Goal: Information Seeking & Learning: Check status

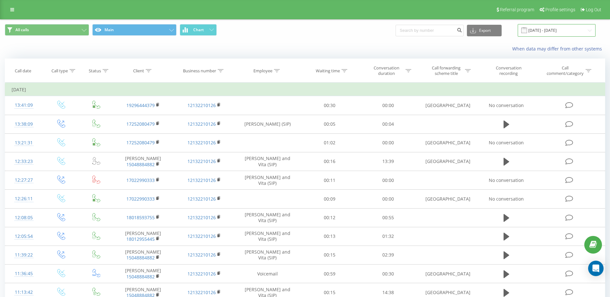
click at [564, 31] on input "[DATE] - [DATE]" at bounding box center [556, 30] width 78 height 13
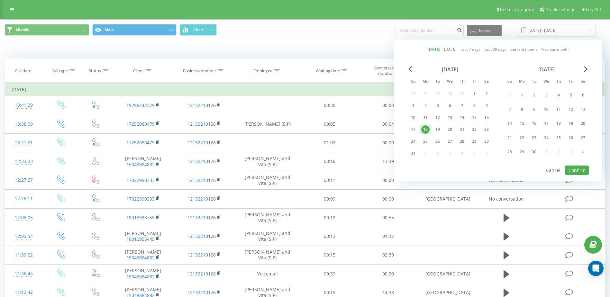
click at [430, 49] on link "[DATE]" at bounding box center [433, 49] width 13 height 6
click at [580, 168] on button "Confirm" at bounding box center [577, 169] width 24 height 9
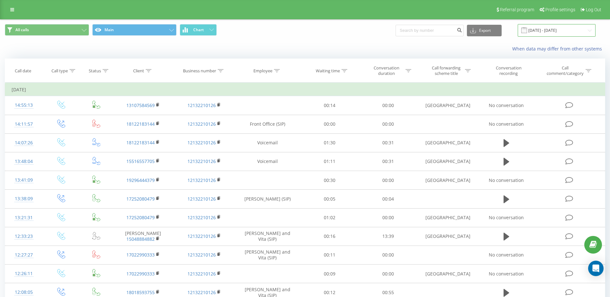
click at [561, 33] on input "[DATE] - [DATE]" at bounding box center [556, 30] width 78 height 13
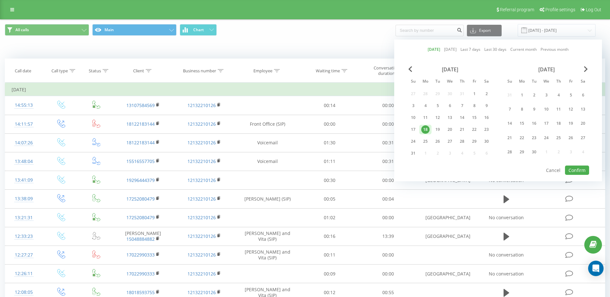
click at [432, 48] on link "[DATE]" at bounding box center [433, 49] width 13 height 6
click at [574, 167] on button "Confirm" at bounding box center [577, 169] width 24 height 9
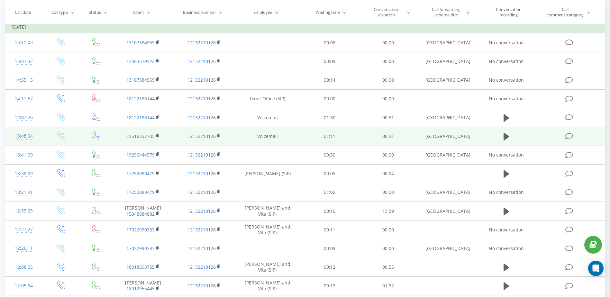
scroll to position [64, 0]
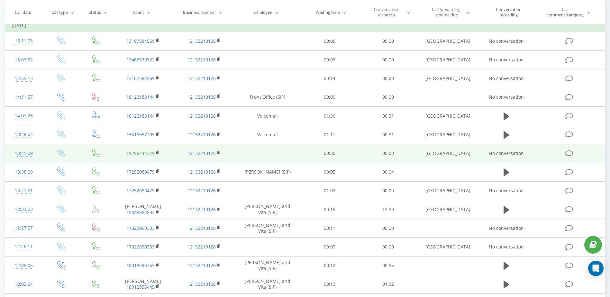
click at [143, 156] on link "19296444379" at bounding box center [140, 153] width 28 height 6
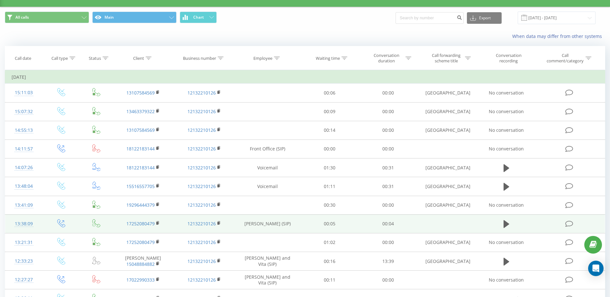
scroll to position [0, 0]
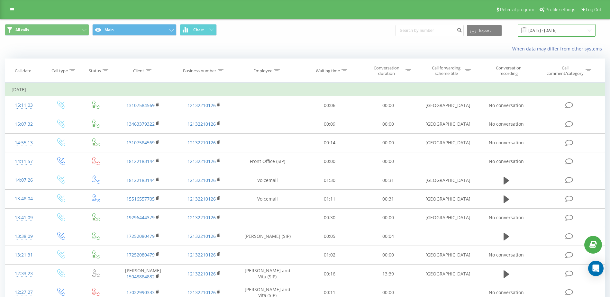
click at [549, 26] on input "[DATE] - [DATE]" at bounding box center [556, 30] width 78 height 13
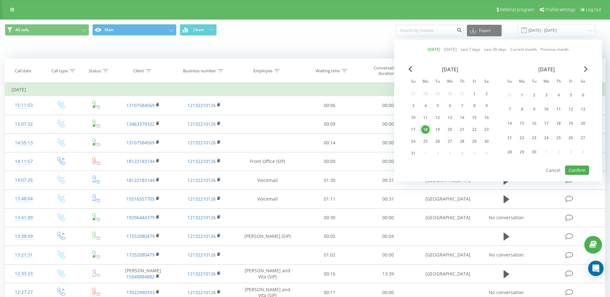
click at [430, 48] on link "[DATE]" at bounding box center [433, 49] width 13 height 6
click at [581, 170] on button "Confirm" at bounding box center [577, 169] width 24 height 9
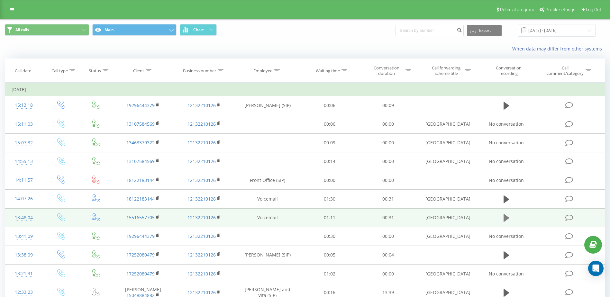
click at [506, 218] on icon at bounding box center [506, 218] width 6 height 8
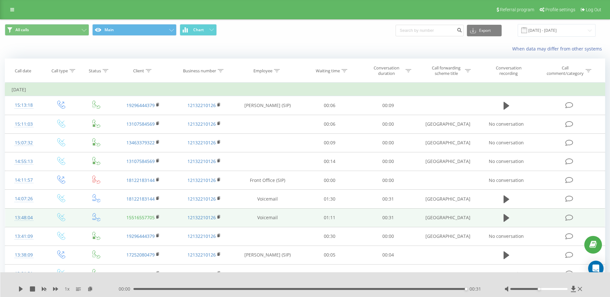
click at [139, 216] on link "15516557705" at bounding box center [140, 217] width 28 height 6
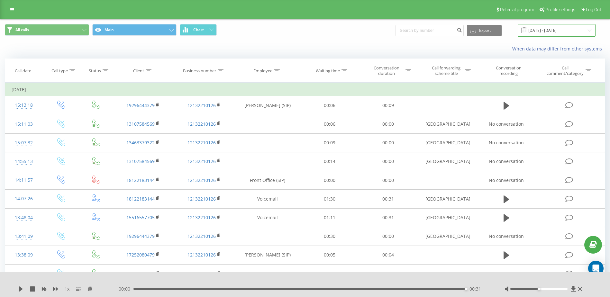
click at [574, 30] on input "[DATE] - [DATE]" at bounding box center [556, 30] width 78 height 13
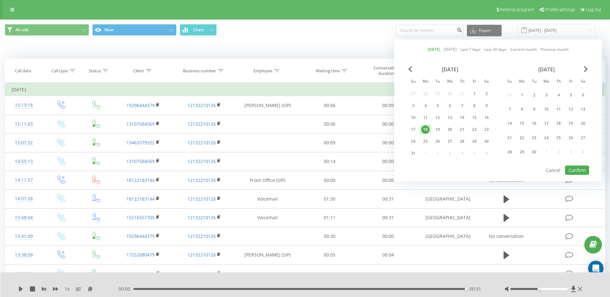
click at [430, 52] on link "[DATE]" at bounding box center [433, 49] width 13 height 6
click at [577, 173] on button "Confirm" at bounding box center [577, 169] width 24 height 9
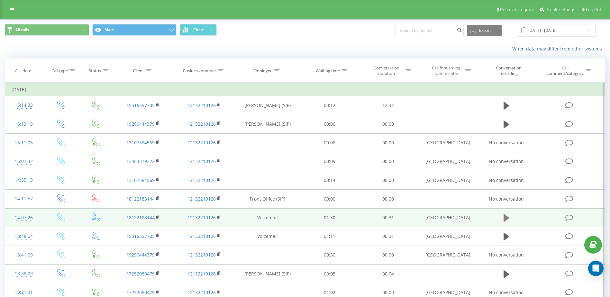
click at [506, 214] on icon at bounding box center [506, 217] width 6 height 9
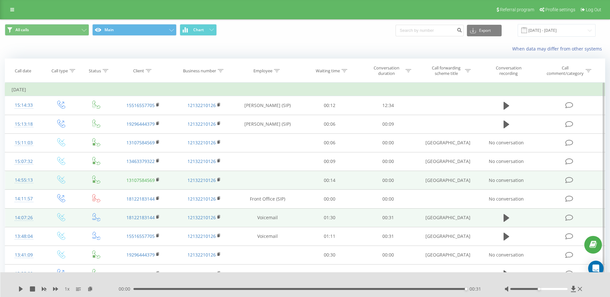
click at [145, 181] on link "13107584569" at bounding box center [140, 180] width 28 height 6
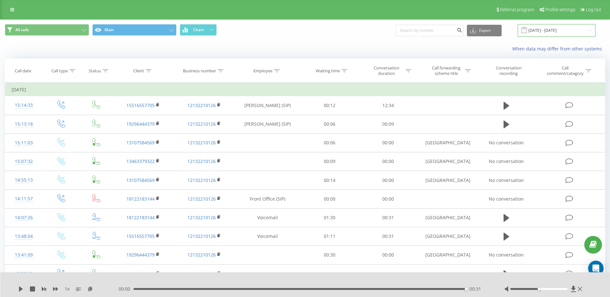
click at [555, 33] on input "[DATE] - [DATE]" at bounding box center [556, 30] width 78 height 13
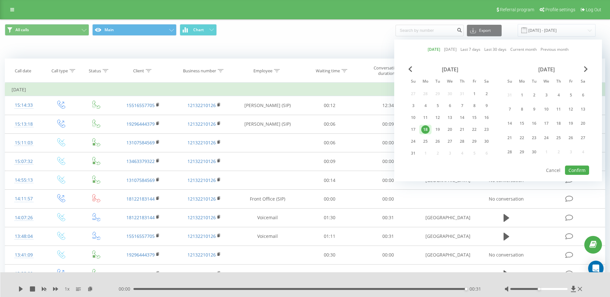
click at [427, 49] on link "[DATE]" at bounding box center [433, 49] width 13 height 6
click at [584, 168] on button "Confirm" at bounding box center [577, 169] width 24 height 9
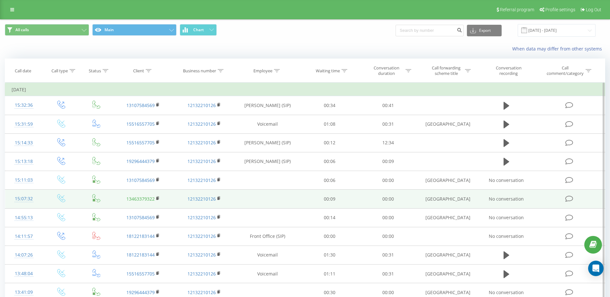
click at [142, 198] on link "13463379322" at bounding box center [140, 199] width 28 height 6
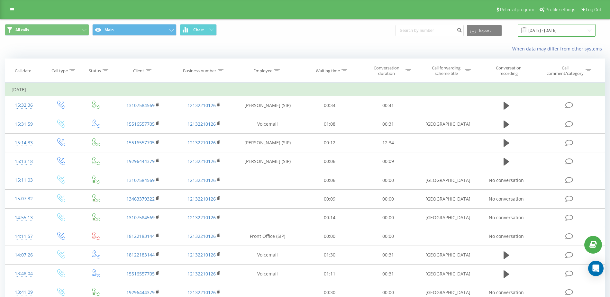
click at [550, 31] on input "[DATE] - [DATE]" at bounding box center [556, 30] width 78 height 13
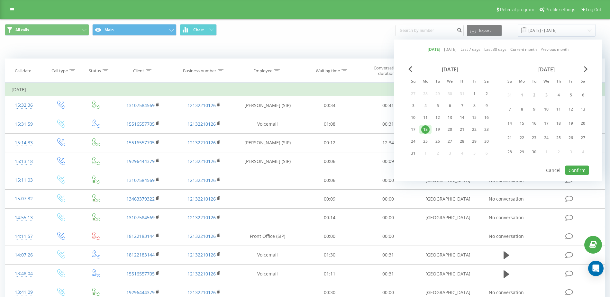
click at [428, 50] on link "[DATE]" at bounding box center [433, 49] width 13 height 6
click at [577, 172] on button "Confirm" at bounding box center [577, 169] width 24 height 9
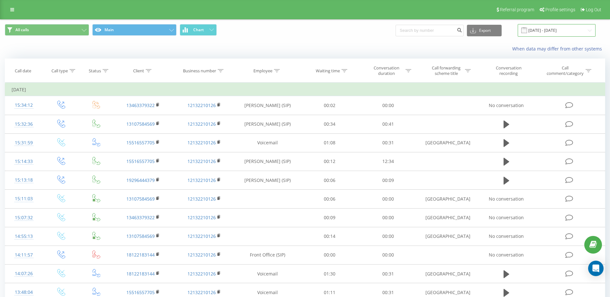
click at [547, 32] on input "[DATE] - [DATE]" at bounding box center [556, 30] width 78 height 13
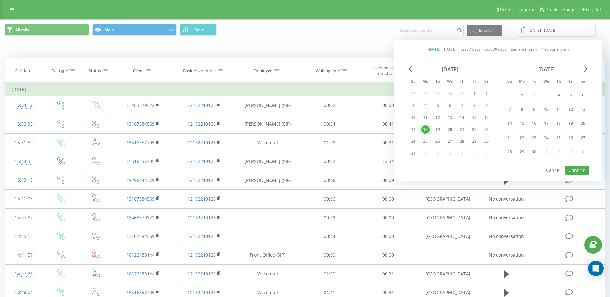
click at [429, 49] on link "[DATE]" at bounding box center [433, 49] width 13 height 6
click at [571, 169] on button "Confirm" at bounding box center [577, 169] width 24 height 9
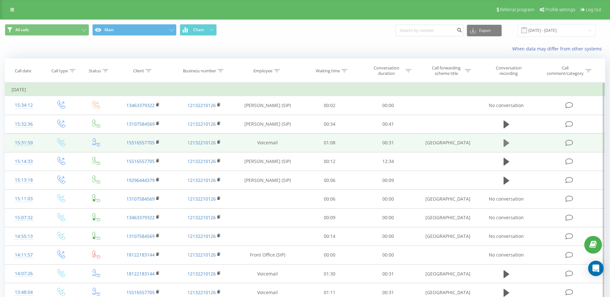
click at [504, 141] on icon at bounding box center [506, 143] width 6 height 8
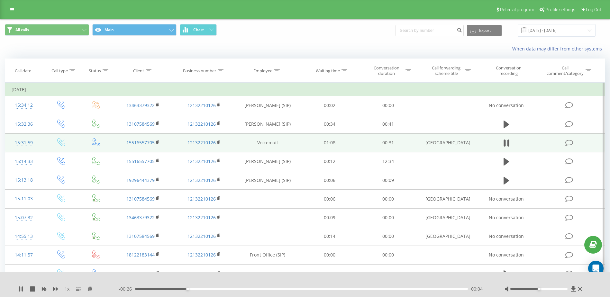
click at [539, 287] on div at bounding box center [543, 289] width 79 height 6
drag, startPoint x: 539, startPoint y: 290, endPoint x: 575, endPoint y: 289, distance: 35.7
click at [575, 289] on div at bounding box center [543, 289] width 79 height 6
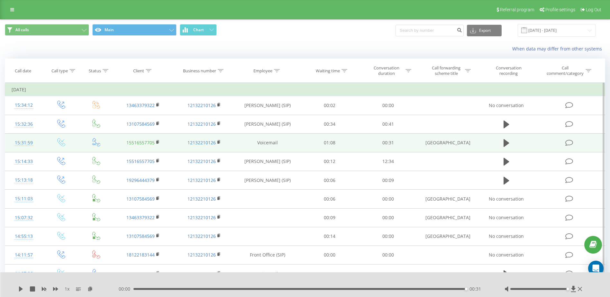
click at [145, 141] on link "15516557705" at bounding box center [140, 142] width 28 height 6
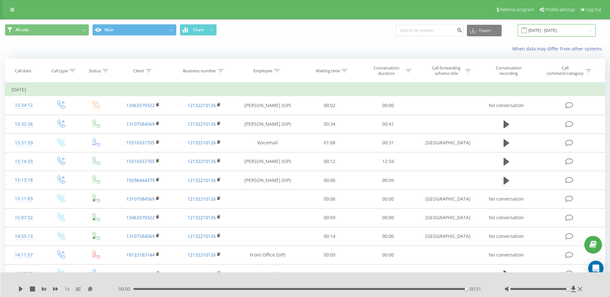
click at [559, 27] on input "[DATE] - [DATE]" at bounding box center [556, 30] width 78 height 13
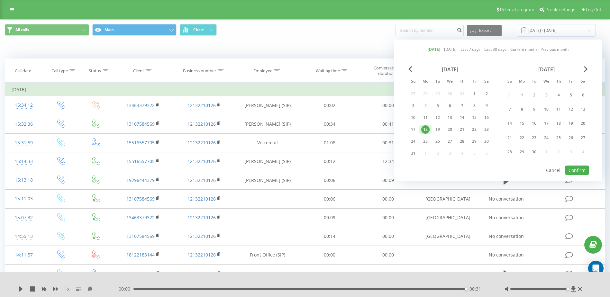
click at [431, 50] on link "[DATE]" at bounding box center [433, 49] width 13 height 6
click at [578, 171] on button "Confirm" at bounding box center [577, 169] width 24 height 9
